Goal: Information Seeking & Learning: Find specific page/section

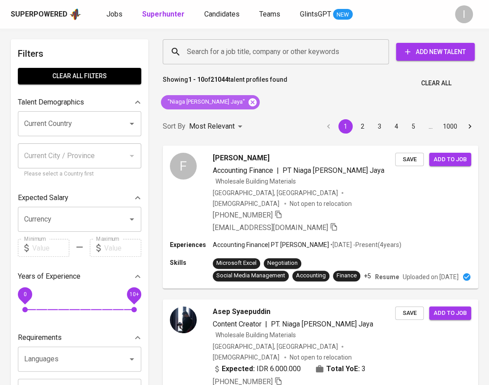
click at [249, 103] on icon at bounding box center [253, 102] width 8 height 8
click at [252, 58] on input "Search for a job title, company or other keywords" at bounding box center [278, 51] width 187 height 17
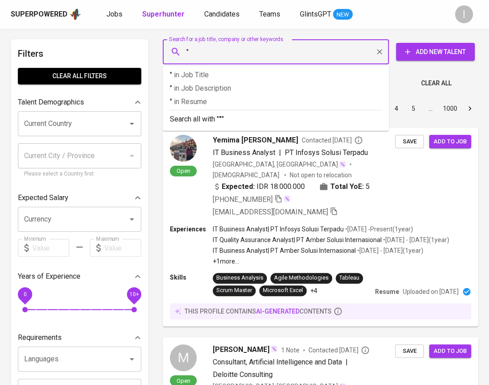
paste input "Victory Footwear Indonesia"
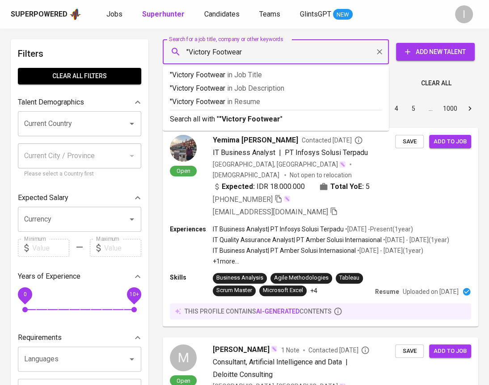
type input ""Victory Footwear""
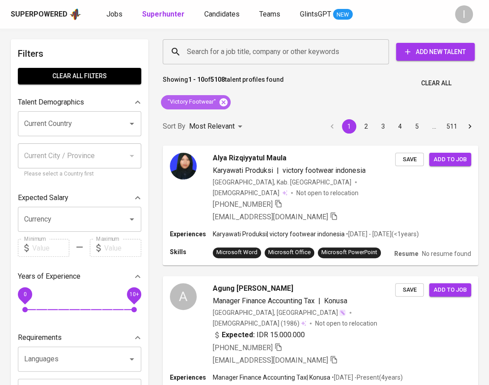
click at [224, 101] on icon at bounding box center [224, 102] width 10 height 10
click at [259, 52] on input "Search for a job title, company or other keywords" at bounding box center [278, 51] width 187 height 17
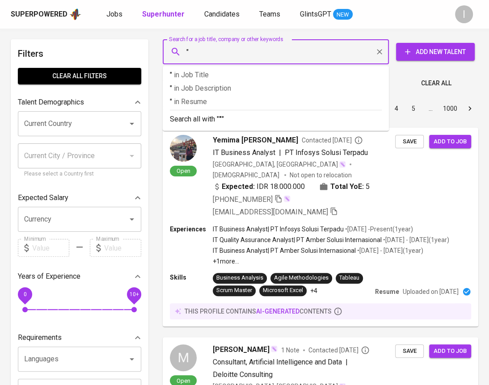
paste input "Putri Nur Fajriyah - Purchasing Department at PT. ..."
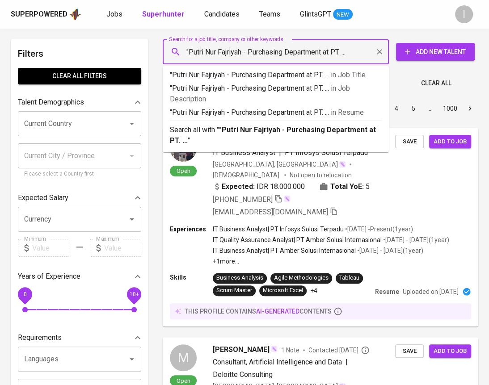
drag, startPoint x: 243, startPoint y: 52, endPoint x: 330, endPoint y: 57, distance: 86.9
click at [330, 57] on input ""Putri Nur Fajriyah - Purchasing Department at PT. ..." at bounding box center [278, 51] width 187 height 17
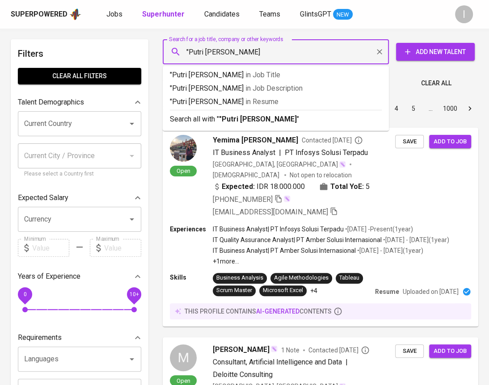
type input ""Putri Nur Fajriyah""
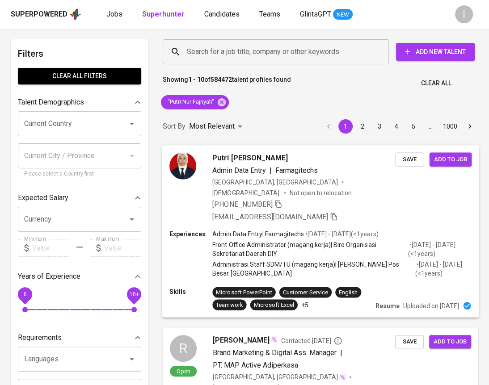
click at [349, 166] on div "Admin Data Entry | Farmagitechs" at bounding box center [303, 170] width 183 height 11
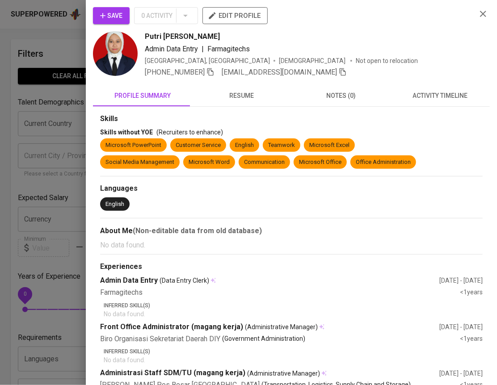
click at [478, 17] on icon "button" at bounding box center [483, 13] width 11 height 11
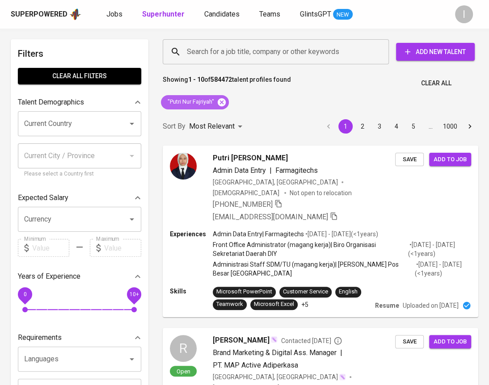
click at [222, 102] on icon at bounding box center [222, 102] width 10 height 10
click at [273, 48] on input "Search for a job title, company or other keywords" at bounding box center [278, 51] width 187 height 17
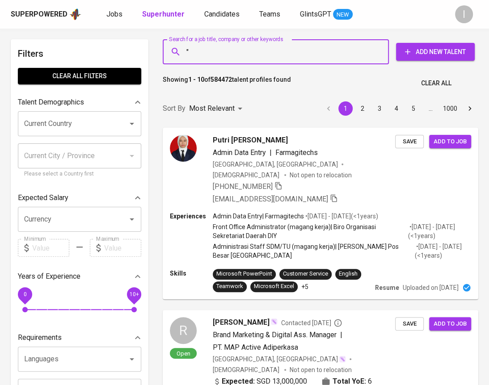
paste input "VICTORY FOOTWEAR INDONESIA"
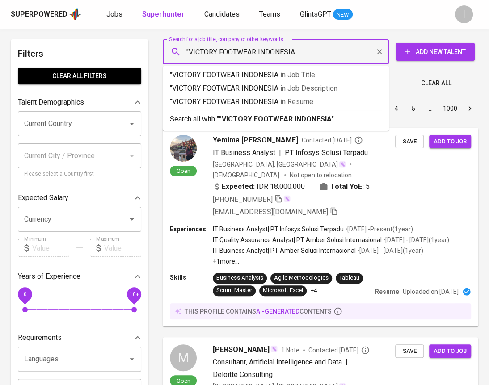
type input ""VICTORY FOOTWEAR INDONESIA""
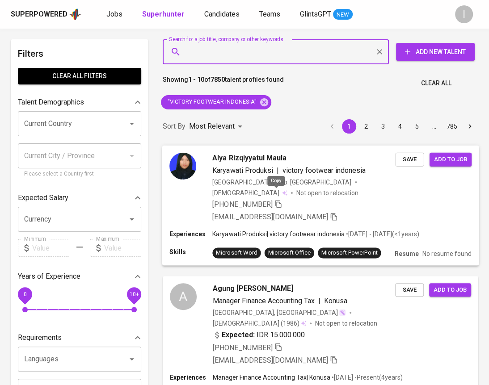
click at [276, 200] on icon "button" at bounding box center [279, 204] width 8 height 8
